Goal: Check status: Check status

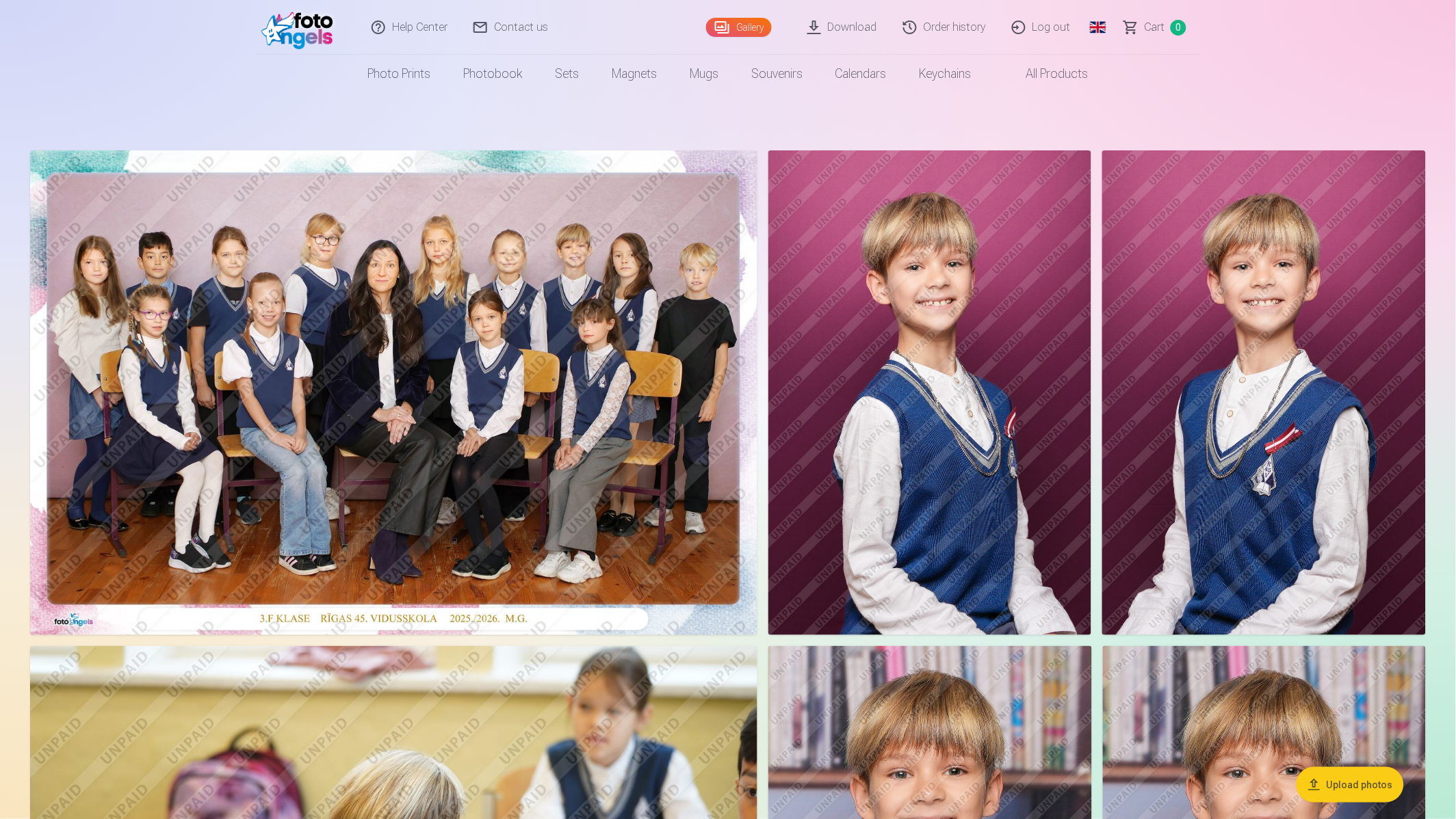
click at [940, 33] on link "Order history" at bounding box center [945, 27] width 109 height 54
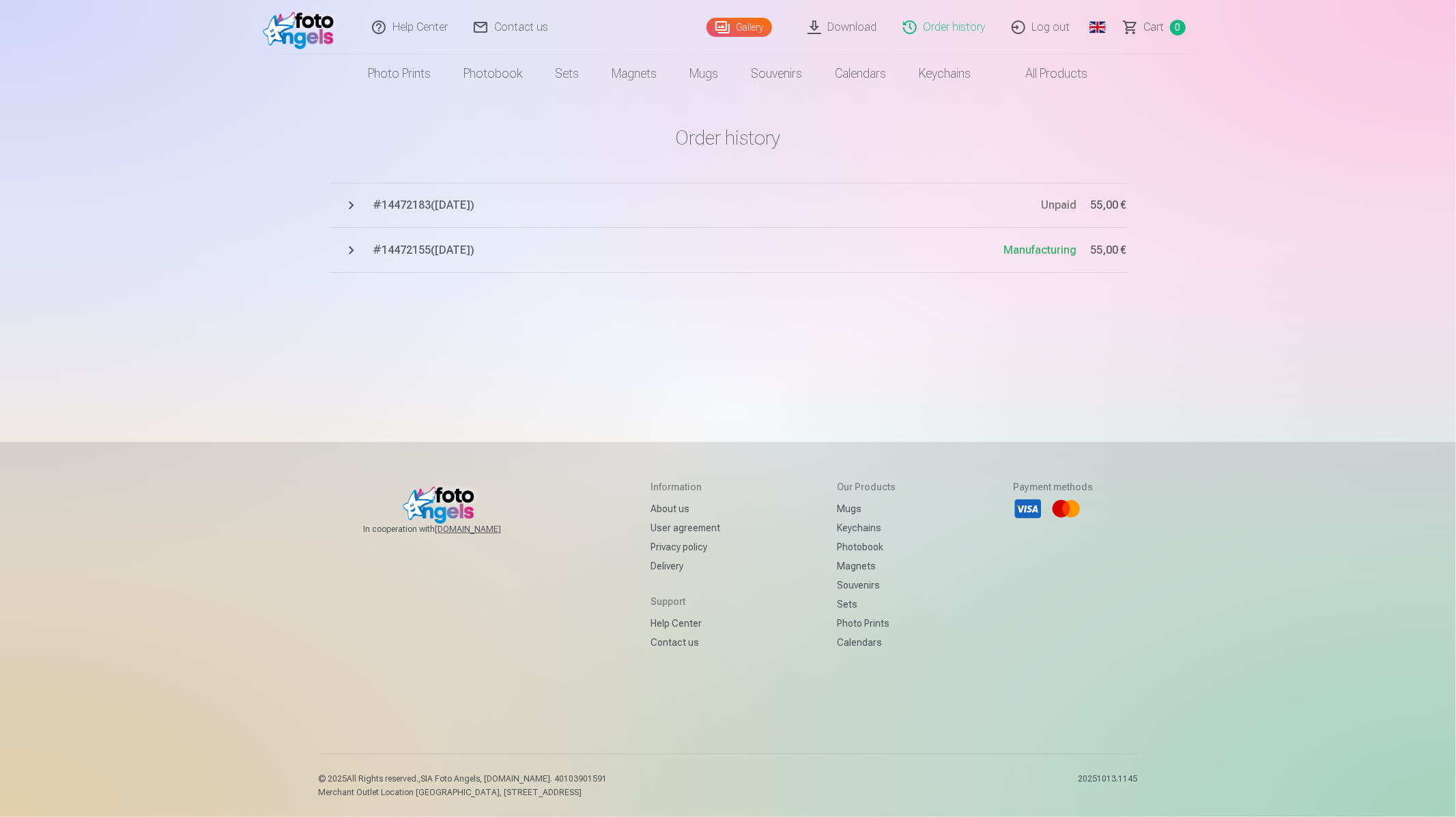
click at [352, 251] on button "# 14472155 ( [DATE] ) Manufacturing 55,00 €" at bounding box center [728, 250] width 797 height 45
